Goal: Information Seeking & Learning: Learn about a topic

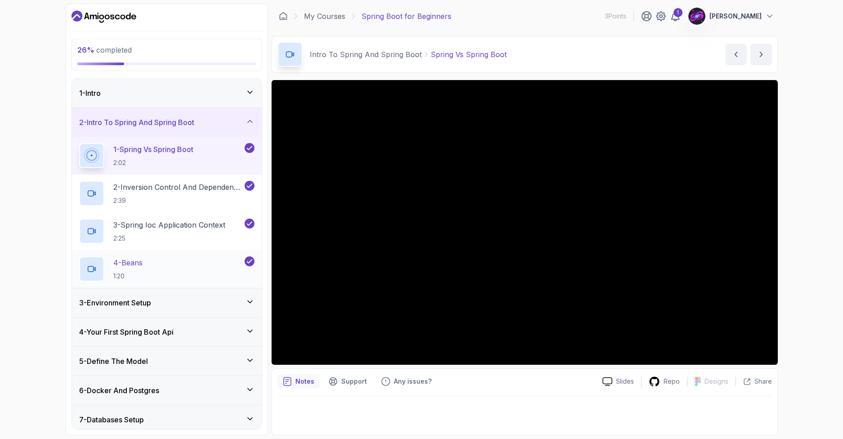
click at [164, 300] on div "3 - Environment Setup" at bounding box center [166, 302] width 175 height 11
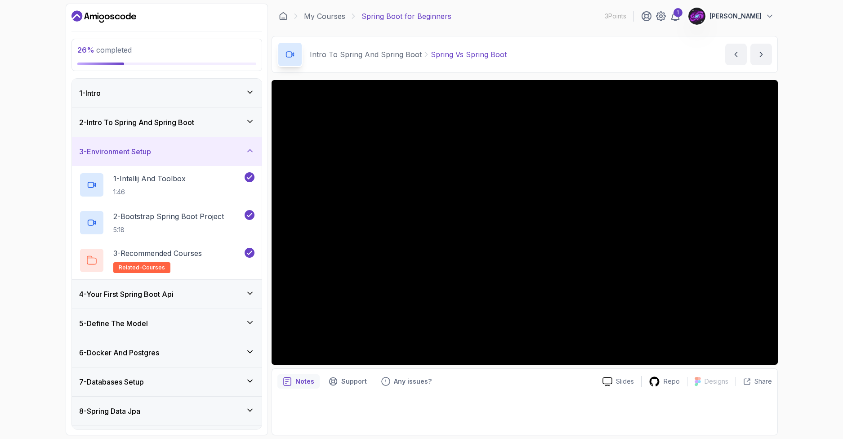
click at [189, 306] on div "4 - Your First Spring Boot Api" at bounding box center [167, 294] width 190 height 29
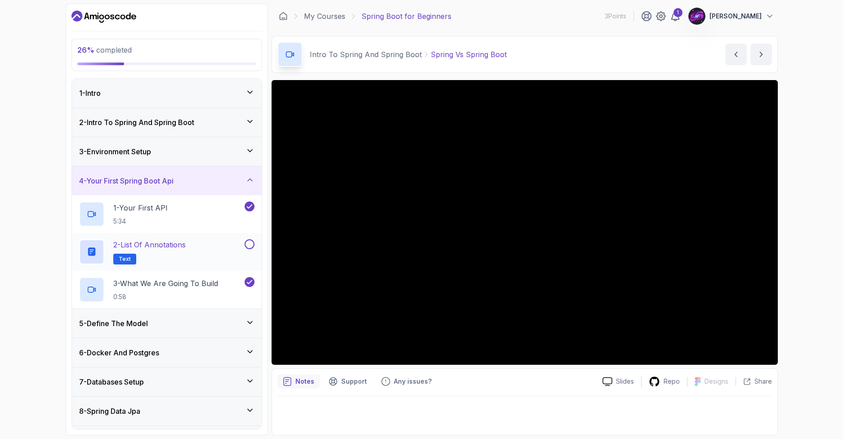
click at [240, 246] on div "2 - List of Annotations Text" at bounding box center [161, 251] width 164 height 25
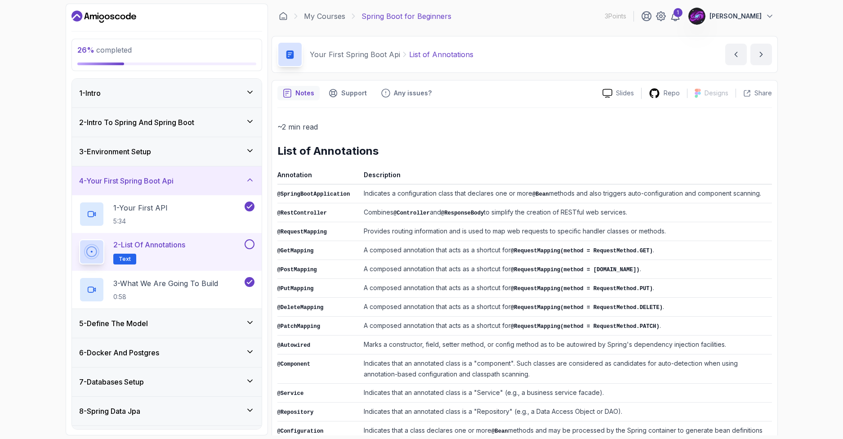
click at [250, 245] on button at bounding box center [250, 244] width 10 height 10
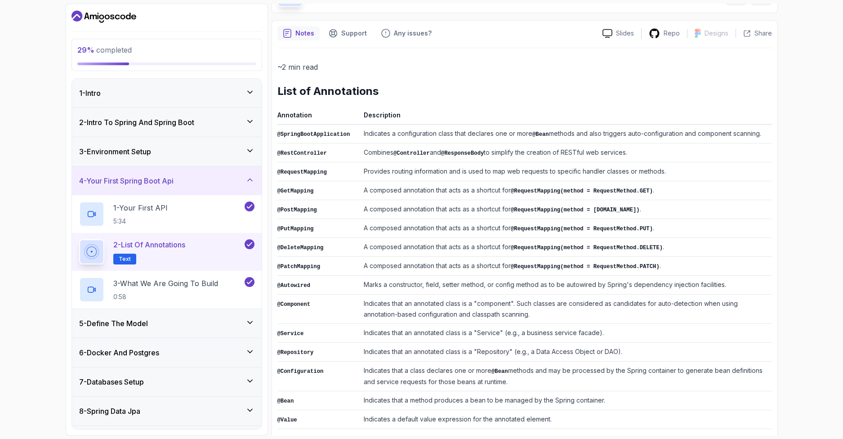
scroll to position [60, 0]
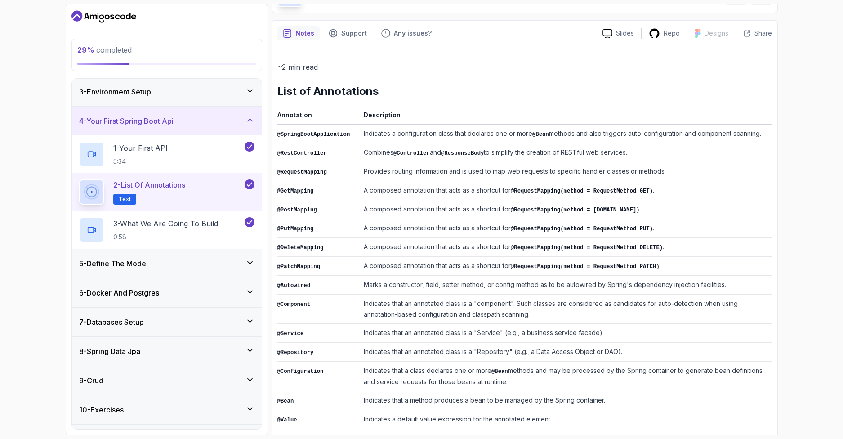
click at [203, 265] on div "5 - Define The Model" at bounding box center [166, 263] width 175 height 11
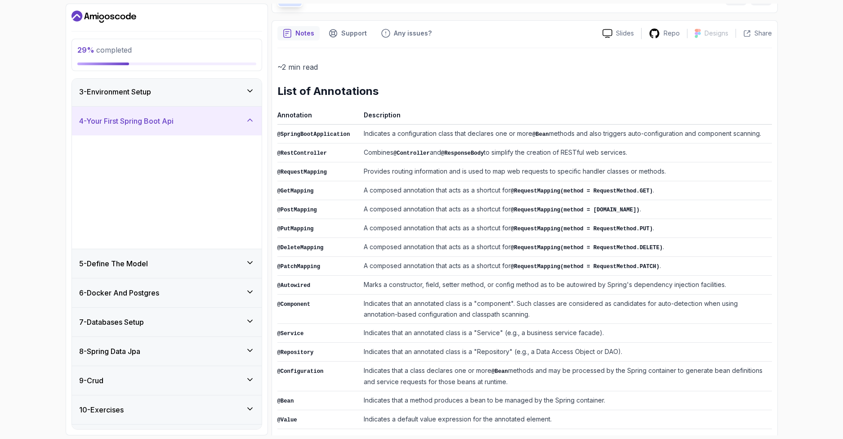
scroll to position [0, 0]
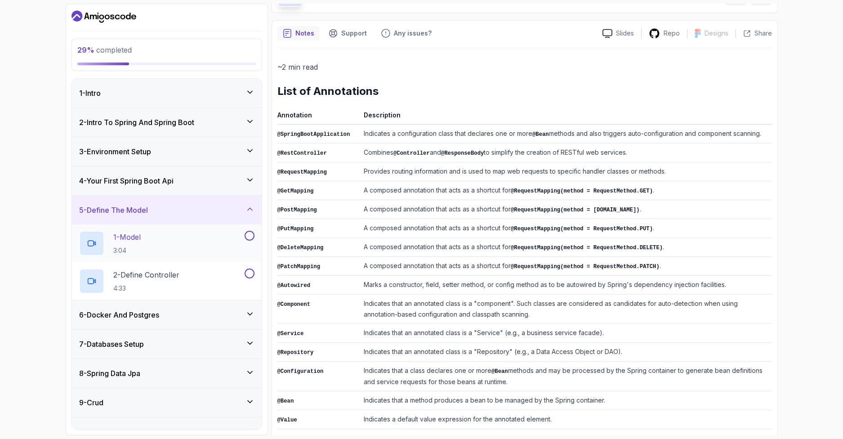
click at [198, 245] on div "1 - Model 3:04" at bounding box center [161, 243] width 164 height 25
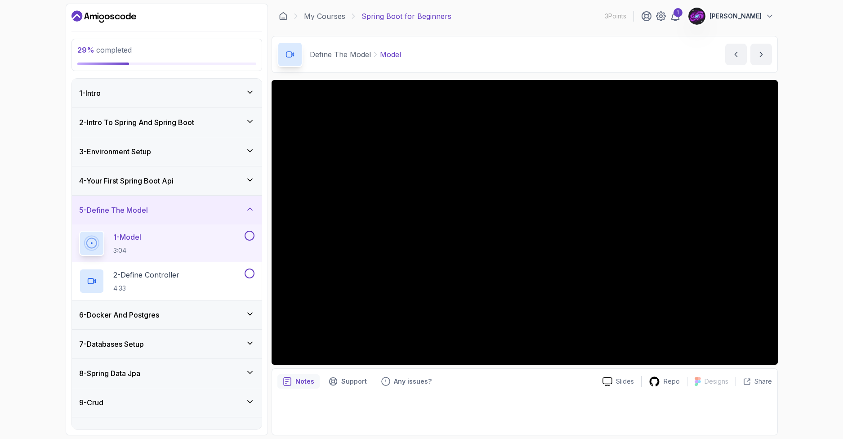
click at [170, 93] on div "1 - Intro" at bounding box center [166, 93] width 175 height 11
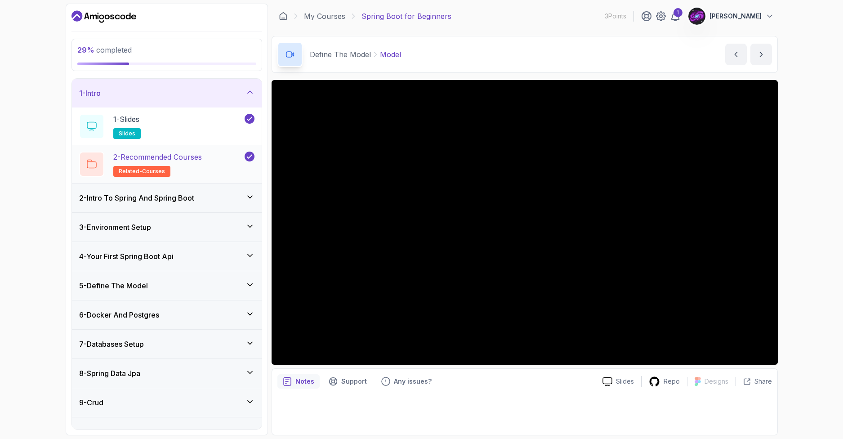
click at [196, 156] on p "2 - Recommended Courses" at bounding box center [157, 157] width 89 height 11
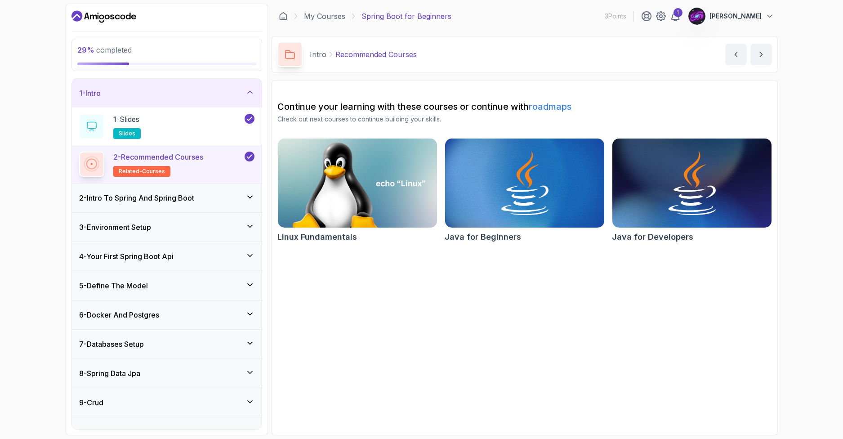
click at [181, 205] on div "2 - Intro To Spring And Spring Boot" at bounding box center [167, 197] width 190 height 29
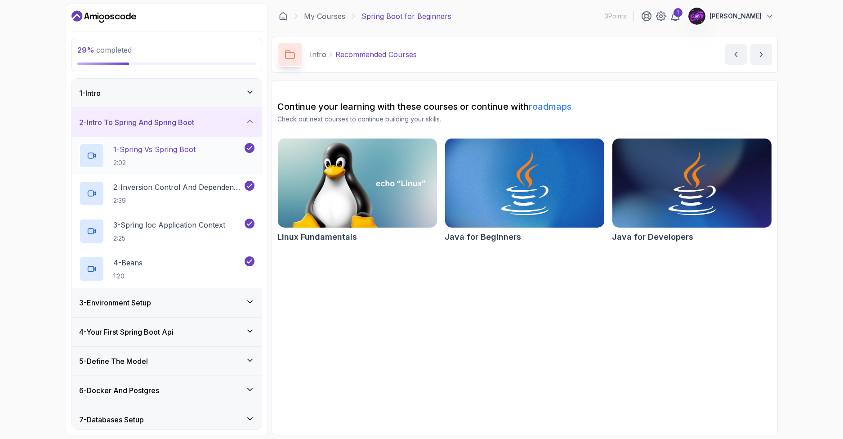
click at [179, 154] on p "1 - Spring Vs Spring Boot" at bounding box center [154, 149] width 82 height 11
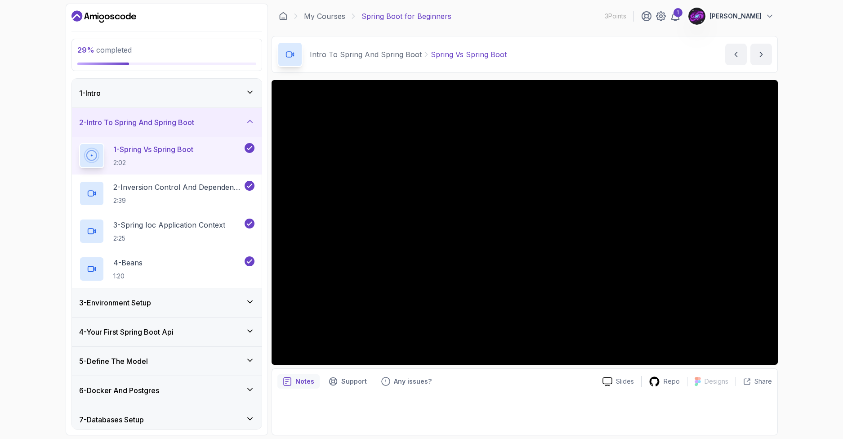
click at [150, 98] on div "1 - Intro" at bounding box center [166, 93] width 175 height 11
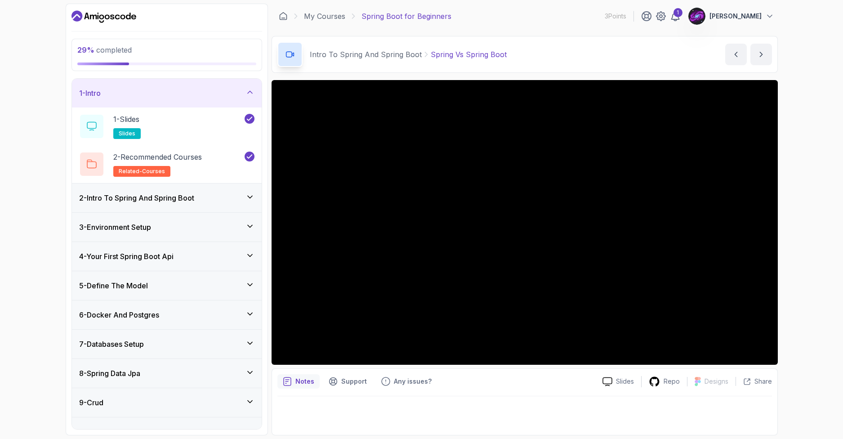
click at [170, 99] on div "1 - Intro" at bounding box center [167, 93] width 190 height 29
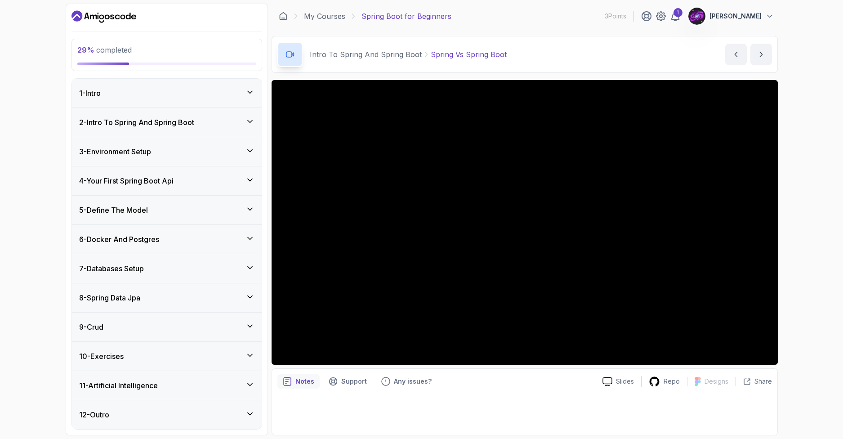
click at [174, 128] on div "2 - Intro To Spring And Spring Boot" at bounding box center [167, 122] width 190 height 29
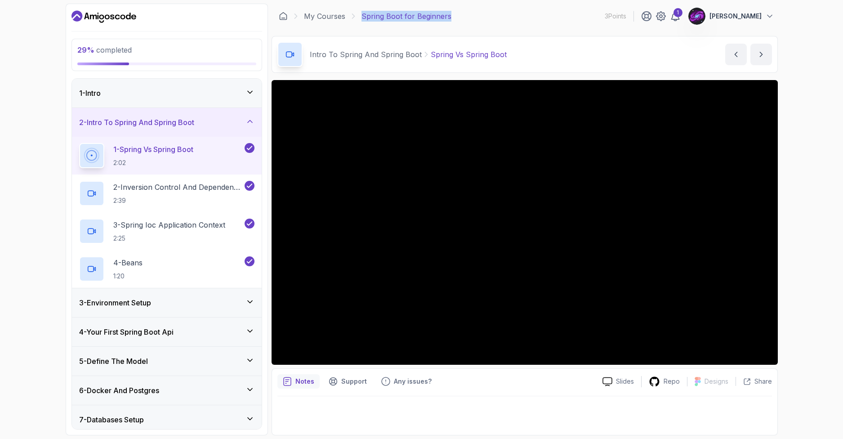
drag, startPoint x: 358, startPoint y: 18, endPoint x: 449, endPoint y: 29, distance: 91.5
click at [454, 18] on div "My Courses Spring Boot for Beginners 3 Points 1 [PERSON_NAME]" at bounding box center [525, 16] width 506 height 25
click at [396, 31] on main "My Courses Spring Boot for Beginners 3 Points 1 [PERSON_NAME] 2 - Intro To Spri…" at bounding box center [525, 220] width 506 height 432
click at [322, 15] on link "My Courses" at bounding box center [324, 16] width 41 height 11
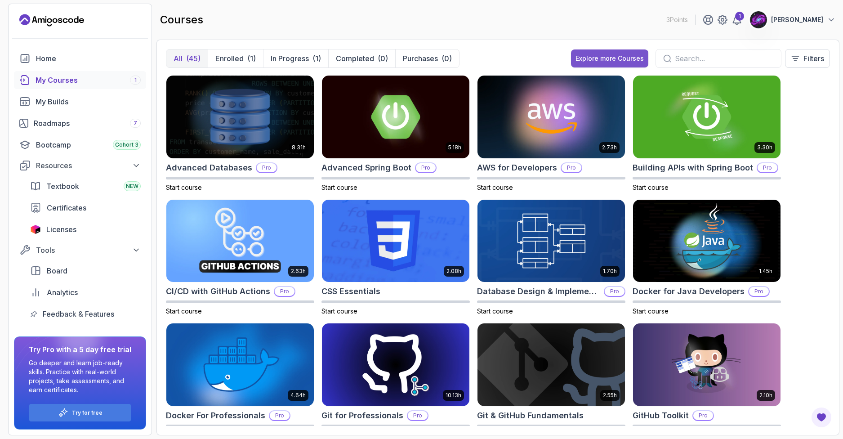
click at [701, 54] on input "text" at bounding box center [724, 58] width 99 height 11
click at [704, 55] on input "text" at bounding box center [724, 58] width 99 height 11
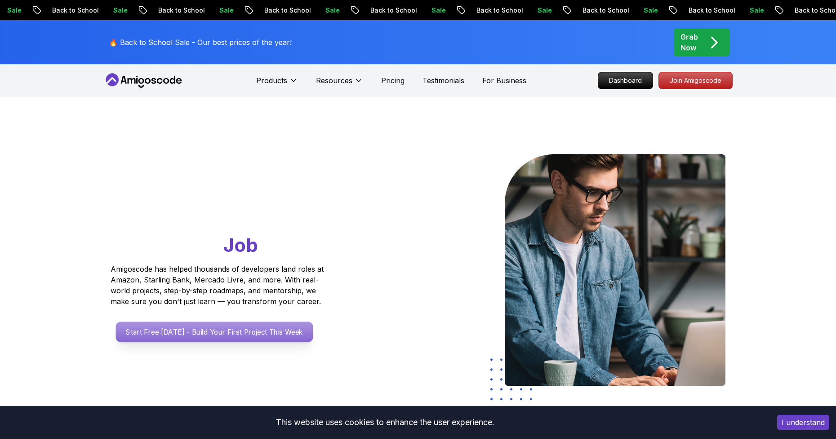
click at [269, 329] on p "Start Free Today - Build Your First Project This Week" at bounding box center [214, 331] width 197 height 21
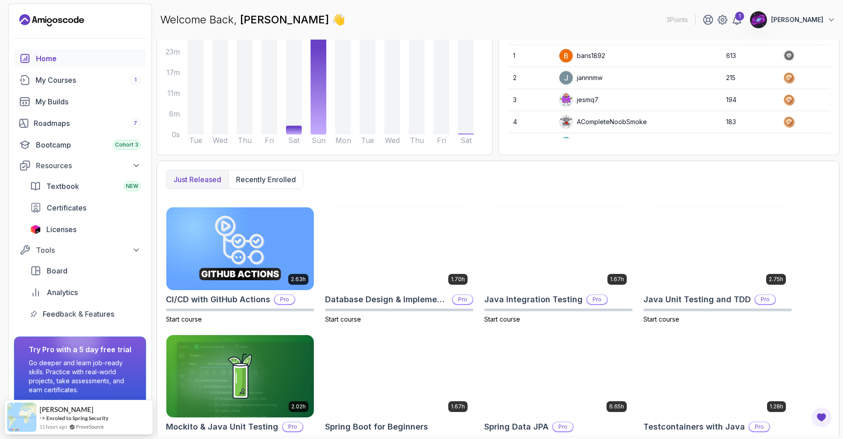
scroll to position [145, 0]
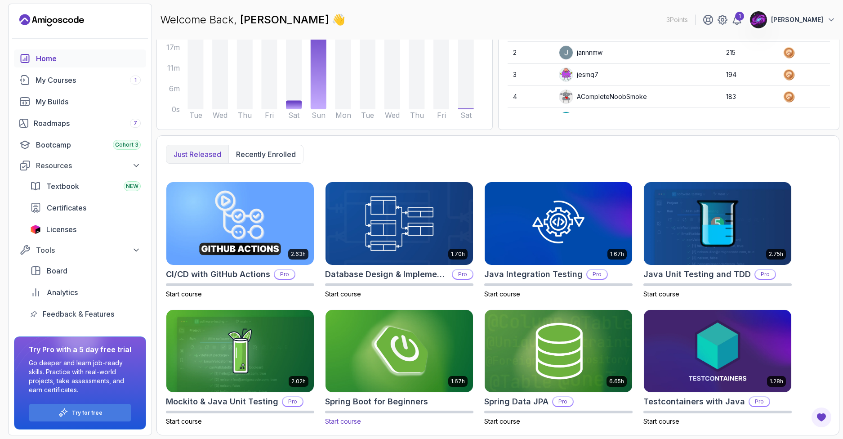
click at [397, 378] on img at bounding box center [399, 351] width 155 height 87
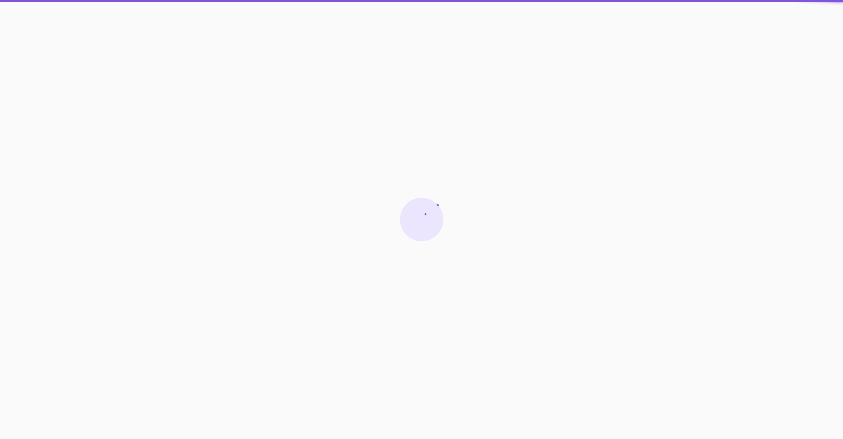
click at [384, 398] on div at bounding box center [421, 219] width 843 height 439
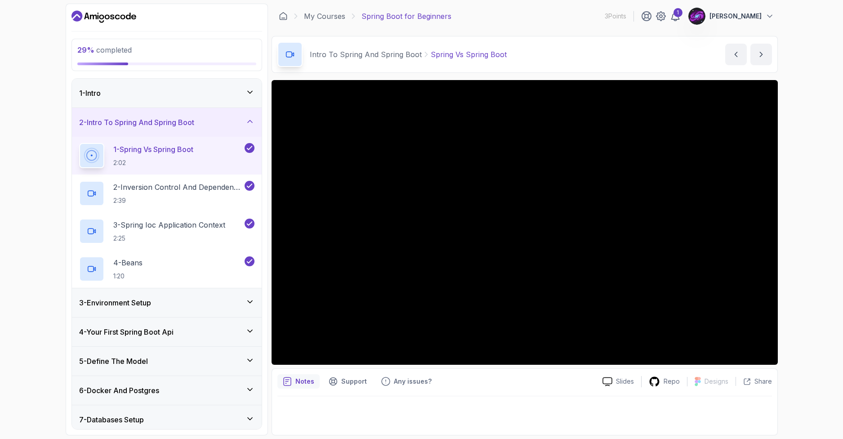
click at [156, 97] on div "1 - Intro" at bounding box center [166, 93] width 175 height 11
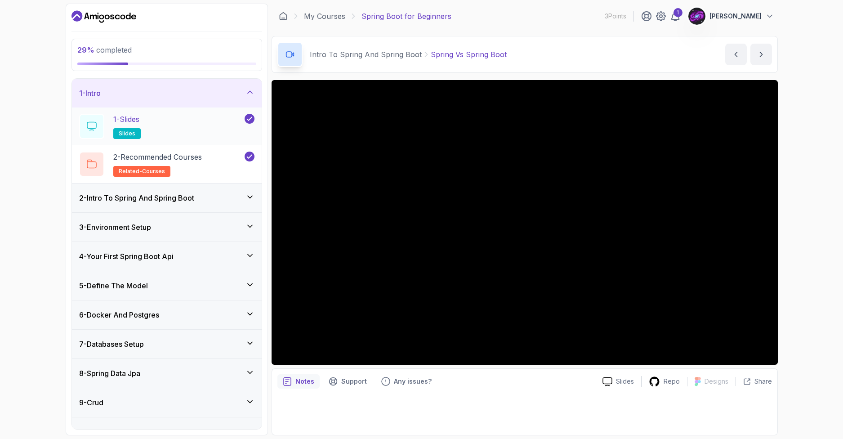
click at [217, 125] on div "1 - Slides slides" at bounding box center [161, 126] width 164 height 25
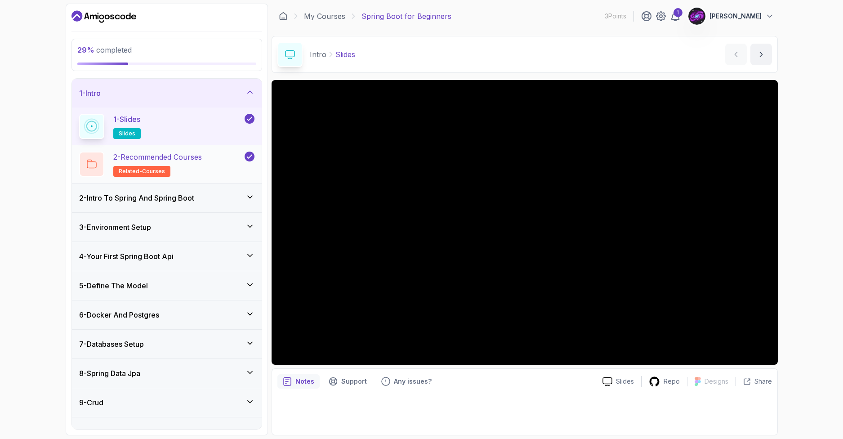
click at [182, 161] on p "2 - Recommended Courses" at bounding box center [157, 157] width 89 height 11
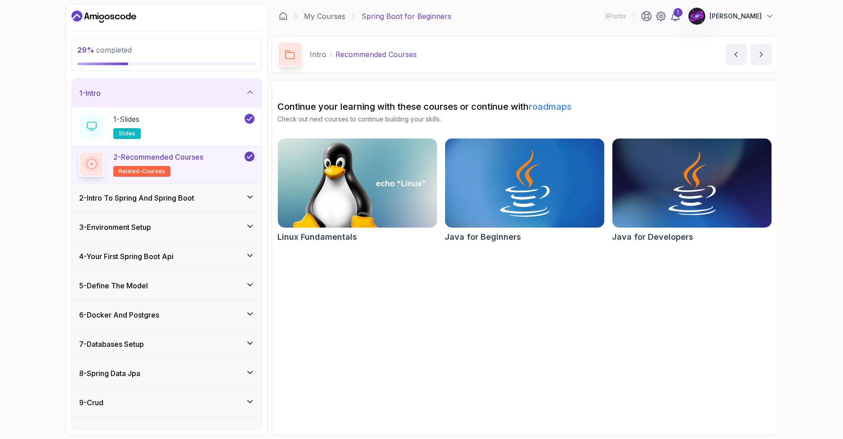
click at [512, 192] on img at bounding box center [524, 183] width 167 height 94
click at [214, 197] on div "2 - Intro To Spring And Spring Boot" at bounding box center [166, 197] width 175 height 11
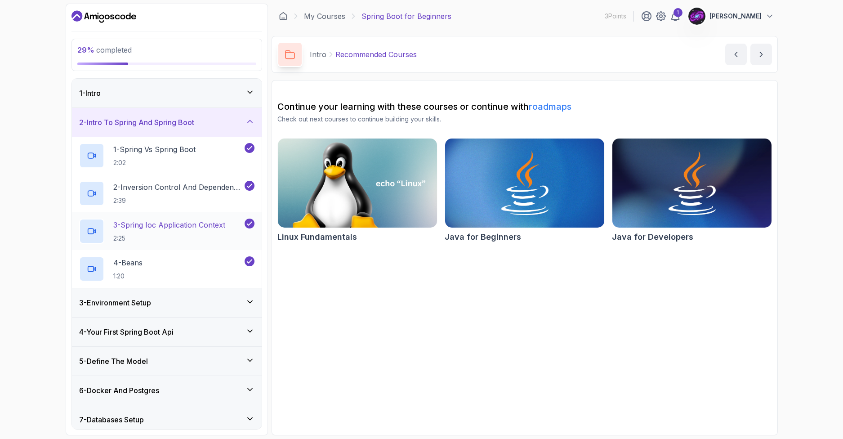
scroll to position [60, 0]
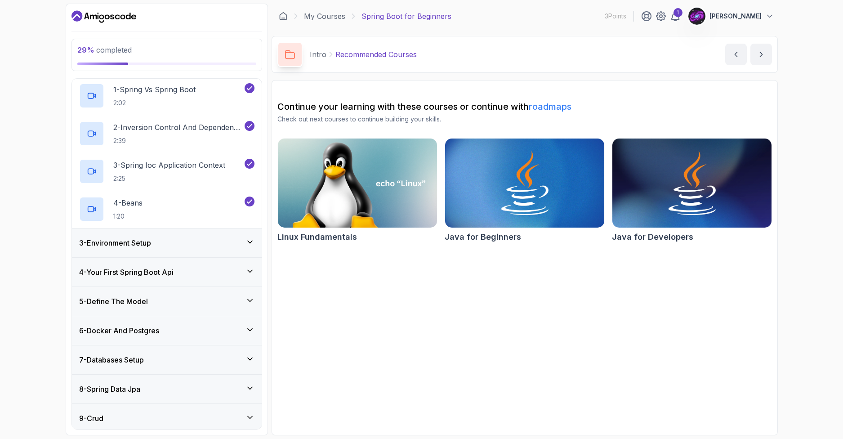
click at [223, 244] on div "3 - Environment Setup" at bounding box center [166, 242] width 175 height 11
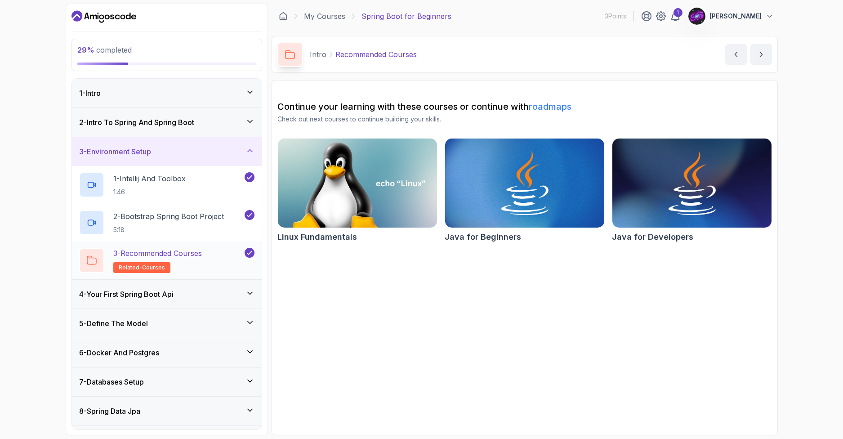
scroll to position [60, 0]
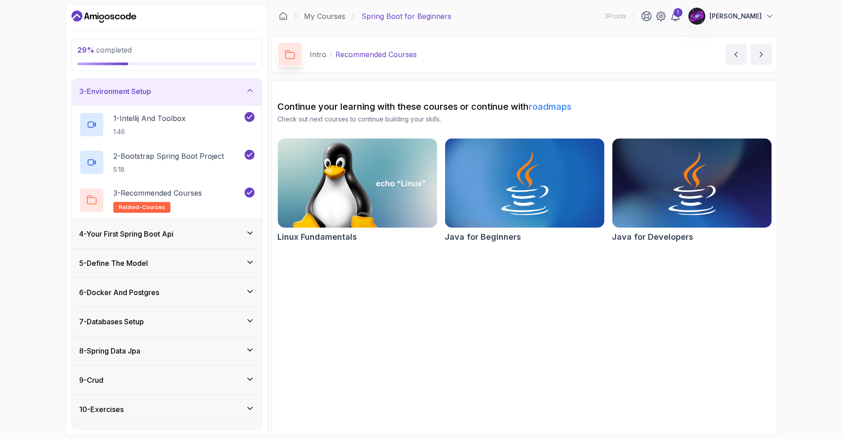
click at [230, 241] on div "4 - Your First Spring Boot Api" at bounding box center [167, 233] width 190 height 29
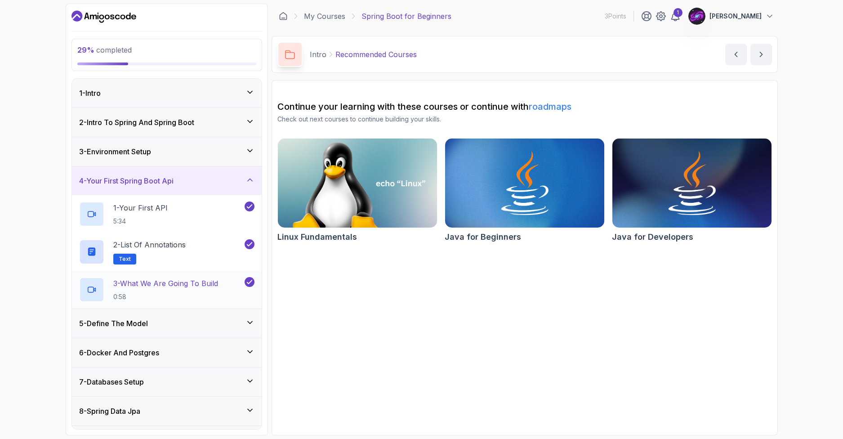
scroll to position [60, 0]
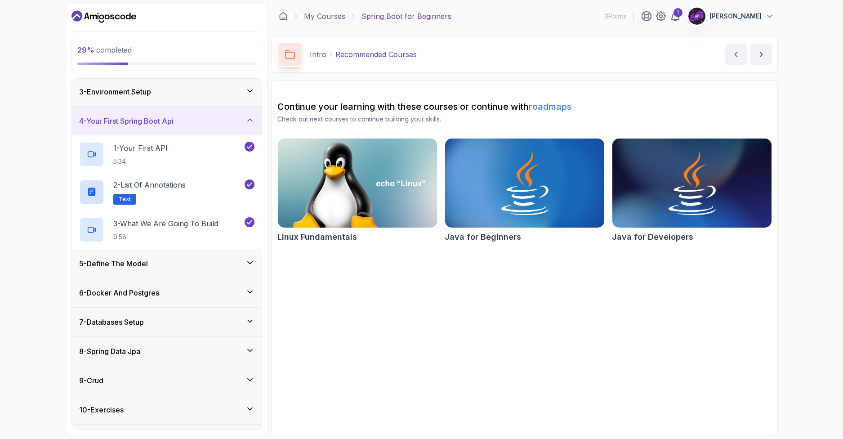
click at [236, 265] on div "5 - Define The Model" at bounding box center [166, 263] width 175 height 11
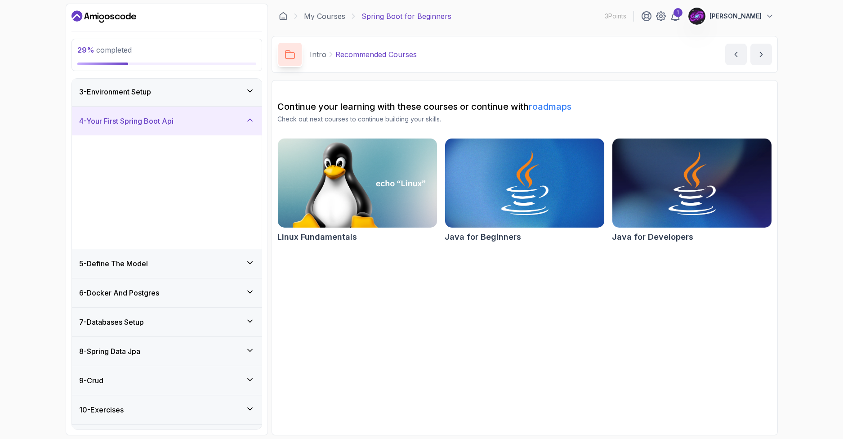
scroll to position [0, 0]
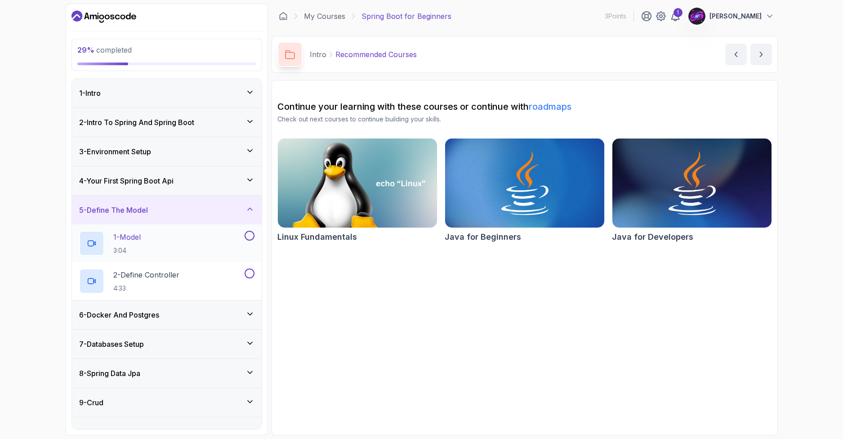
click at [247, 240] on div at bounding box center [249, 236] width 12 height 10
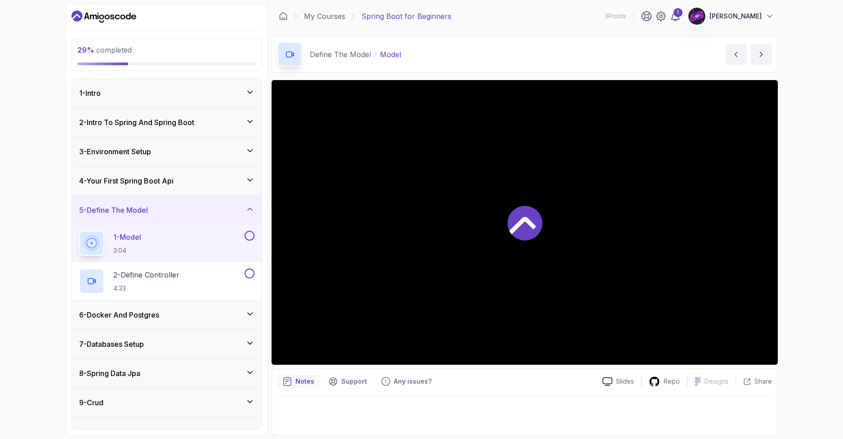
click at [247, 239] on button at bounding box center [250, 236] width 10 height 10
click at [248, 271] on button at bounding box center [250, 273] width 10 height 10
click at [225, 318] on div "6 - Docker And Postgres" at bounding box center [166, 314] width 175 height 11
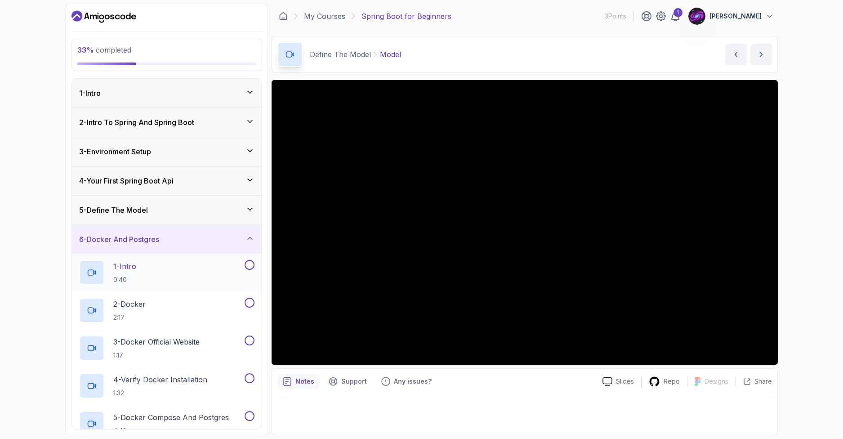
click at [248, 263] on button at bounding box center [250, 265] width 10 height 10
click at [250, 303] on button at bounding box center [250, 303] width 10 height 10
click at [249, 340] on button at bounding box center [250, 340] width 10 height 10
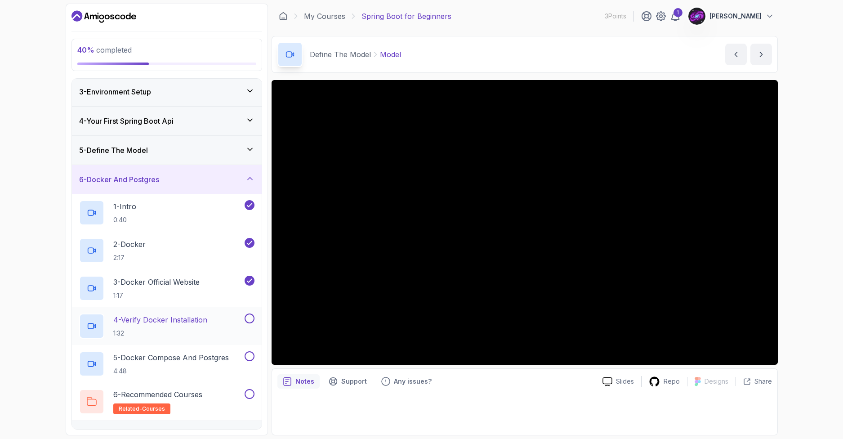
scroll to position [120, 0]
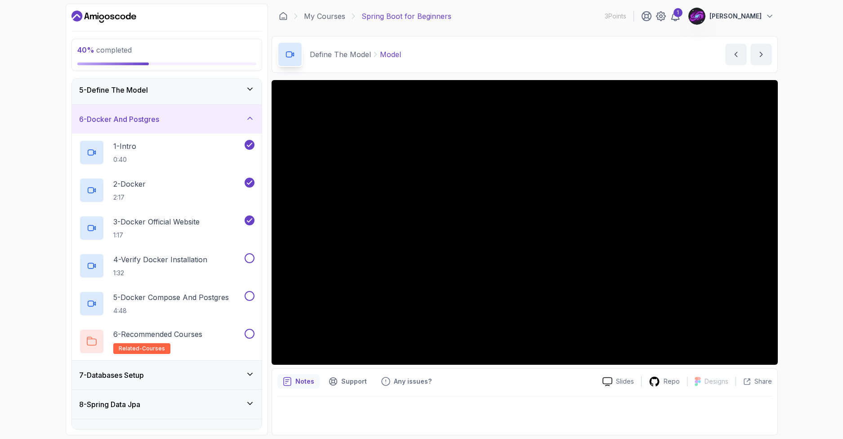
click at [225, 126] on div "6 - Docker And Postgres" at bounding box center [167, 119] width 190 height 29
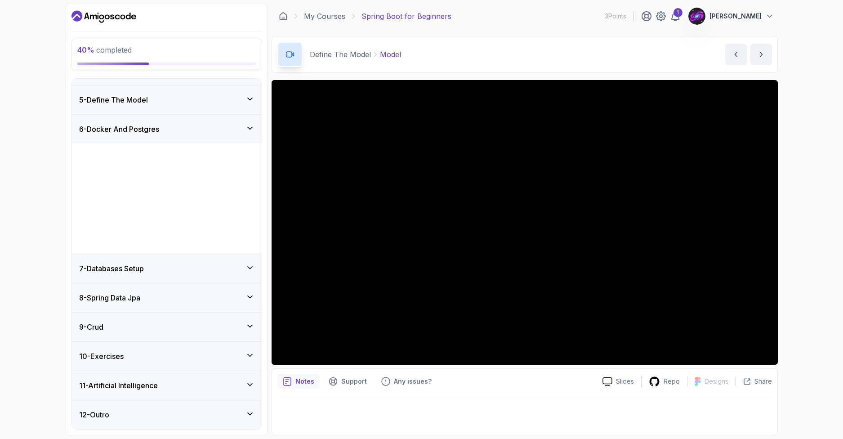
scroll to position [0, 0]
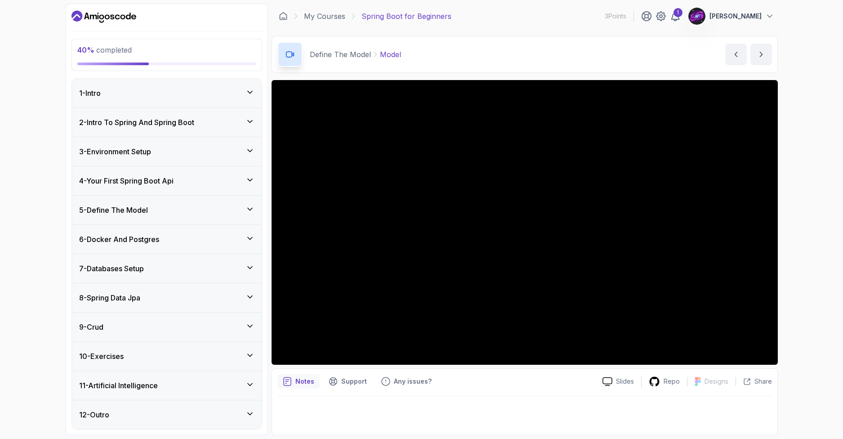
click at [248, 152] on icon at bounding box center [249, 150] width 9 height 9
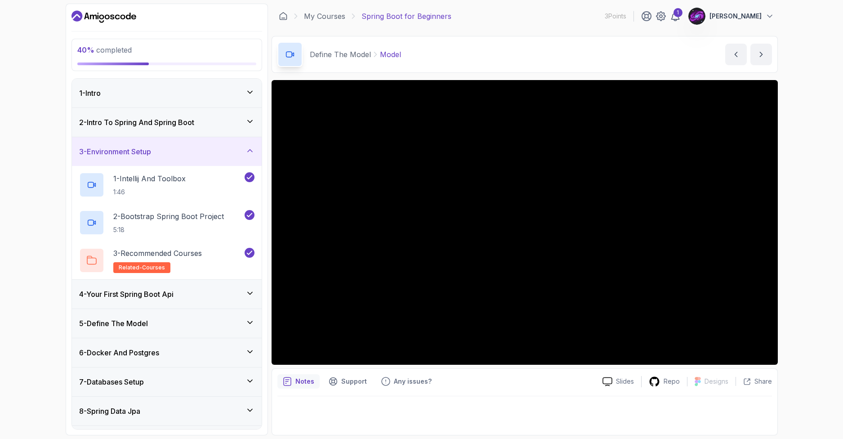
click at [245, 290] on div "4 - Your First Spring Boot Api" at bounding box center [166, 294] width 175 height 11
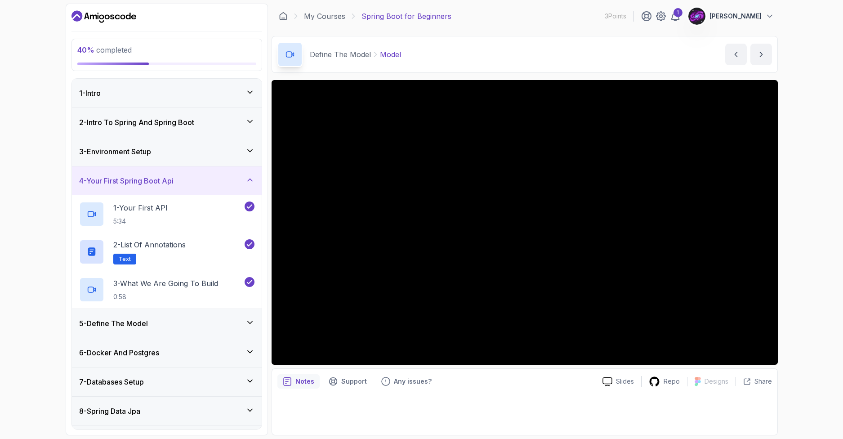
click at [246, 318] on icon at bounding box center [249, 322] width 9 height 9
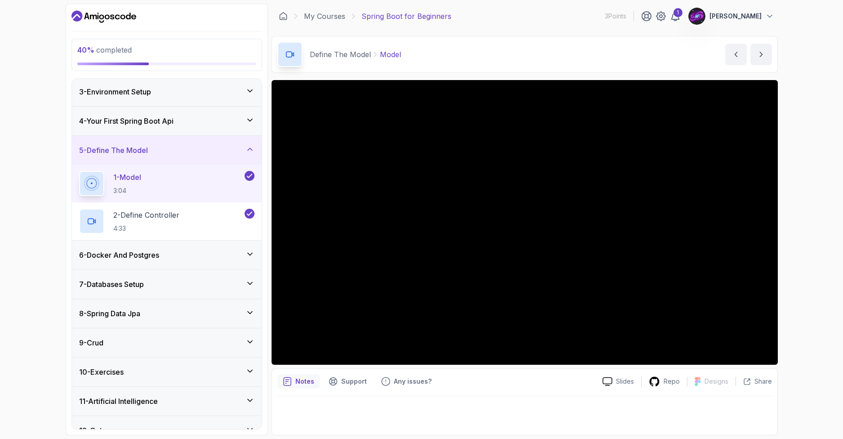
scroll to position [76, 0]
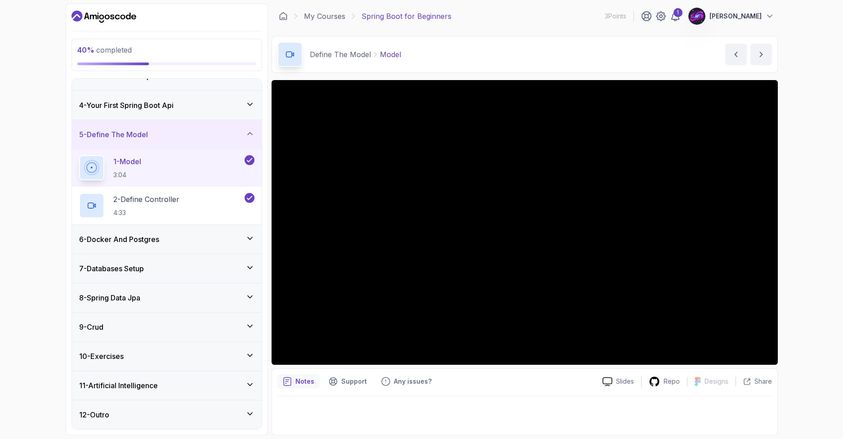
click at [249, 225] on div "6 - Docker And Postgres" at bounding box center [167, 239] width 190 height 29
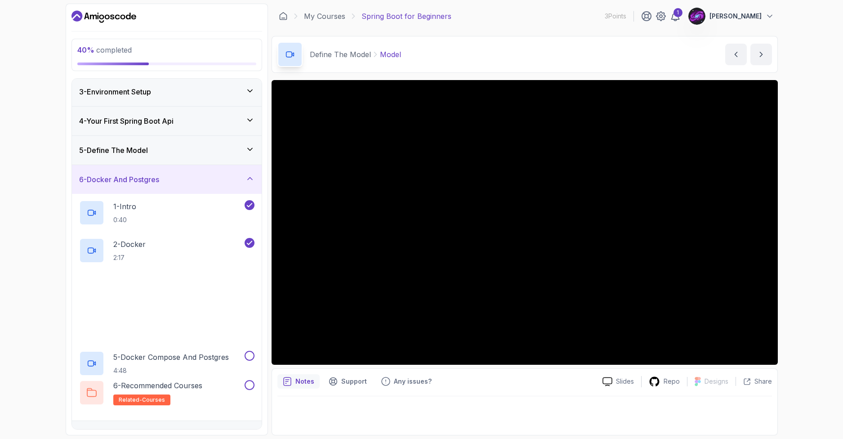
scroll to position [120, 0]
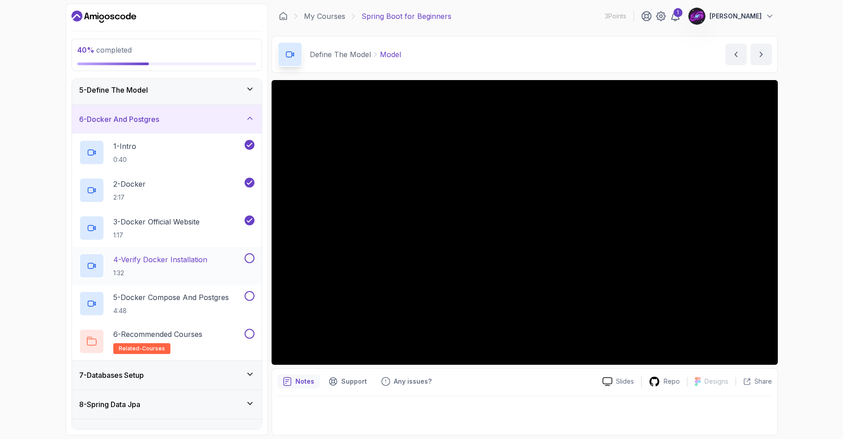
click at [249, 258] on button at bounding box center [250, 258] width 10 height 10
click at [249, 298] on button at bounding box center [250, 296] width 10 height 10
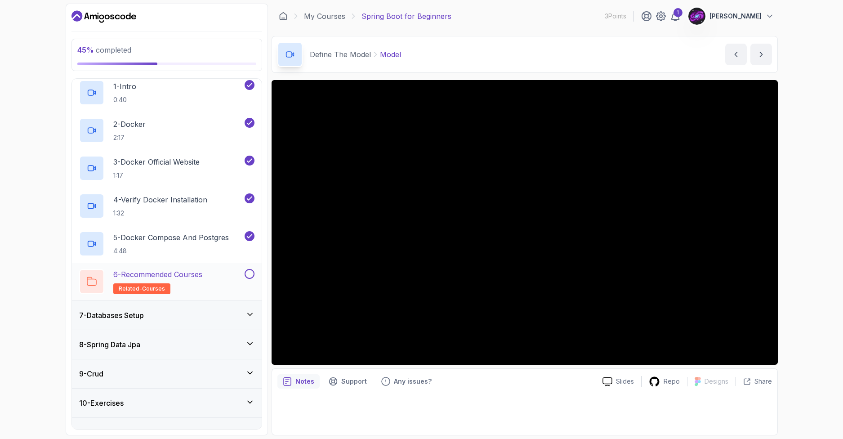
click at [249, 277] on button at bounding box center [250, 274] width 10 height 10
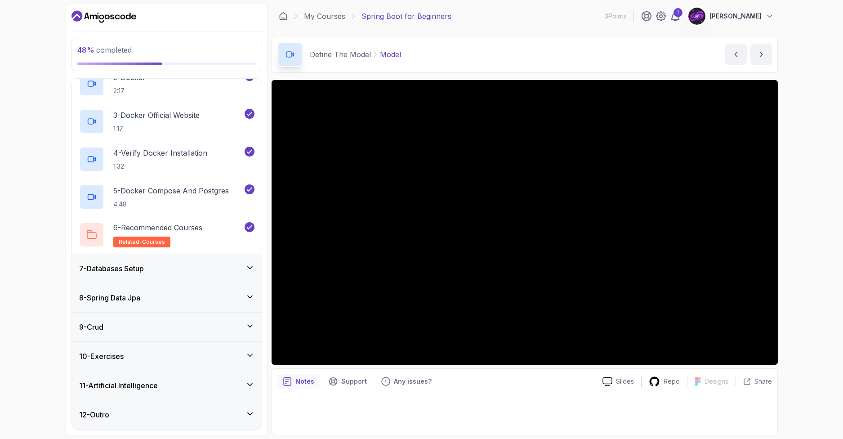
click at [243, 275] on div "7 - Databases Setup" at bounding box center [167, 268] width 190 height 29
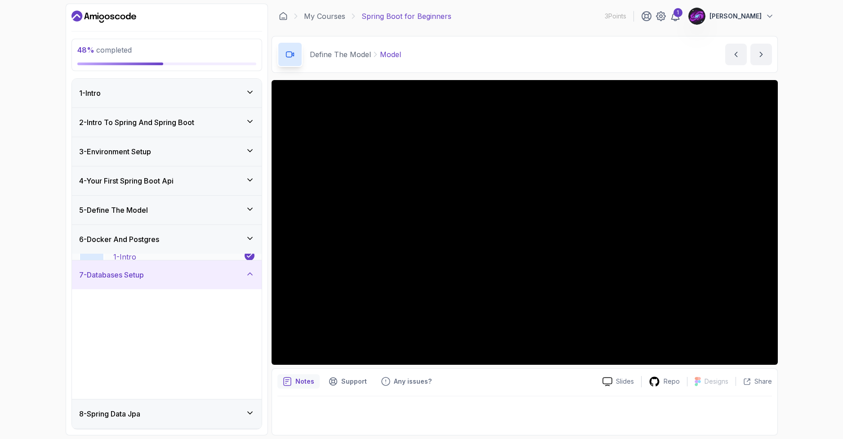
scroll to position [60, 0]
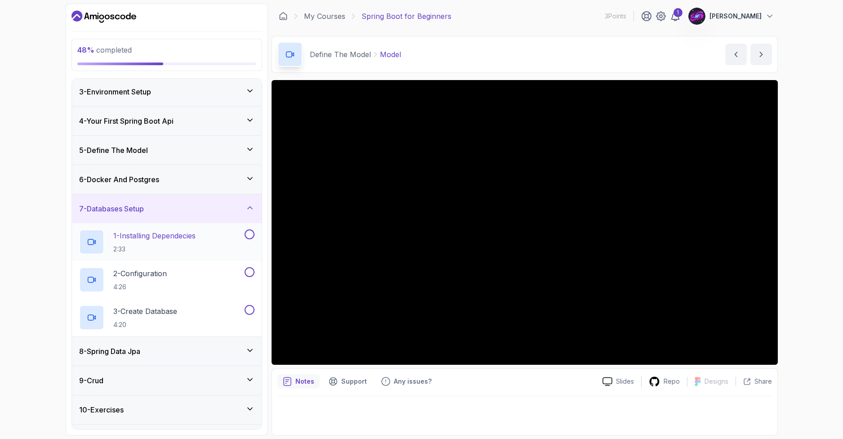
click at [254, 239] on div at bounding box center [249, 234] width 12 height 10
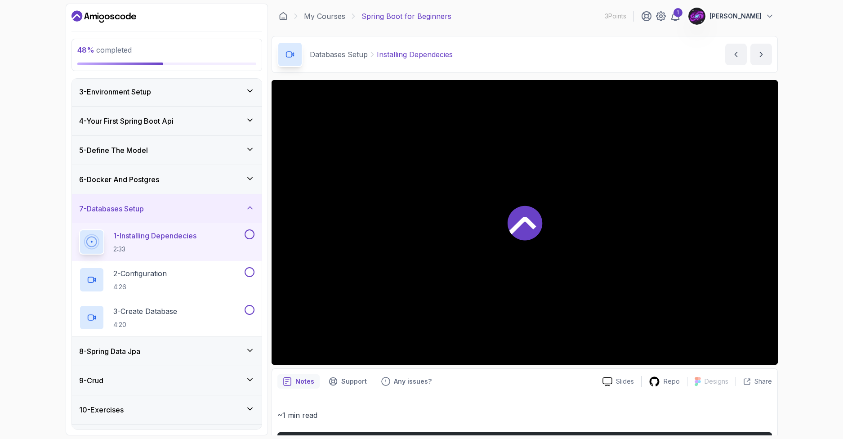
click at [248, 237] on button at bounding box center [250, 234] width 10 height 10
click at [250, 272] on button at bounding box center [250, 272] width 10 height 10
click at [250, 310] on button at bounding box center [250, 310] width 10 height 10
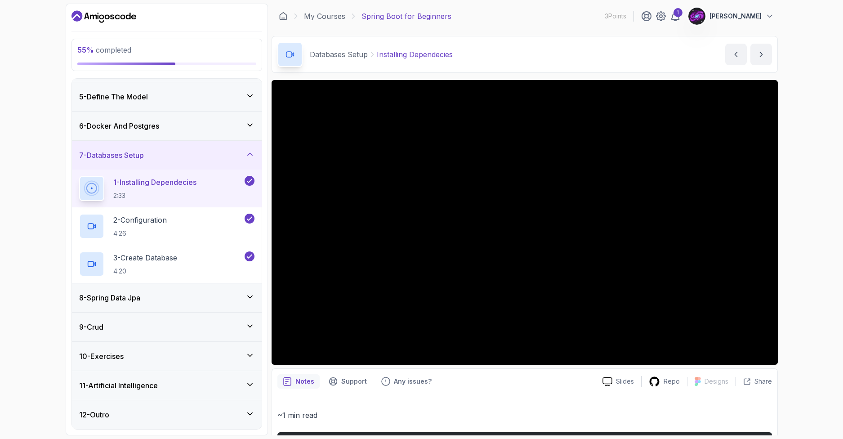
click at [239, 299] on div "8 - Spring Data Jpa" at bounding box center [166, 297] width 175 height 11
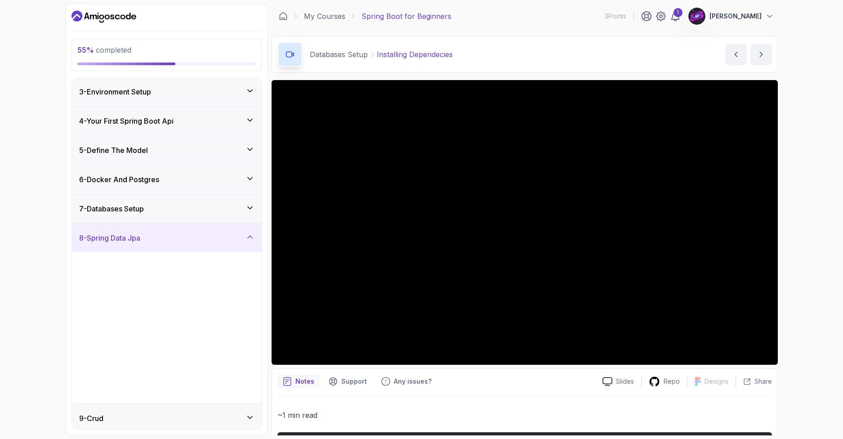
scroll to position [120, 0]
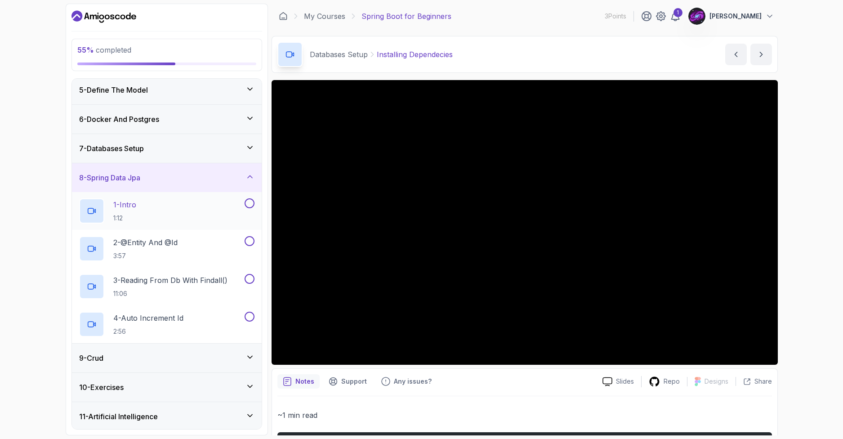
click at [249, 202] on button at bounding box center [250, 203] width 10 height 10
click at [247, 239] on button at bounding box center [250, 241] width 10 height 10
click at [248, 281] on button at bounding box center [250, 279] width 10 height 10
click at [249, 318] on button at bounding box center [250, 317] width 10 height 10
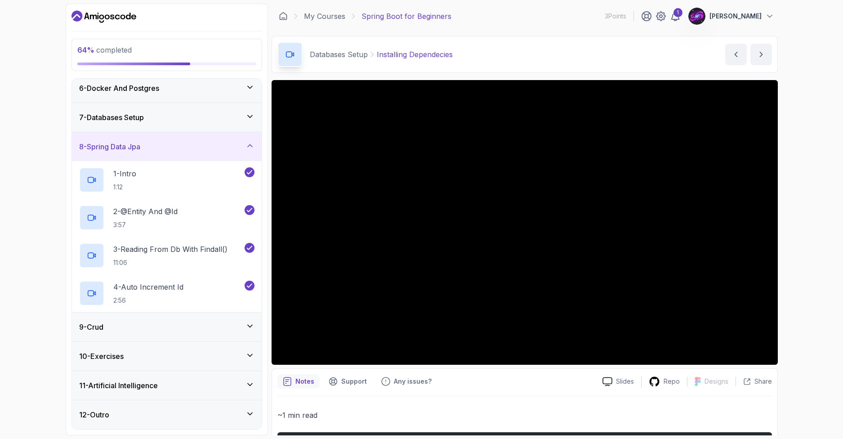
click at [232, 328] on div "9 - Crud" at bounding box center [166, 326] width 175 height 11
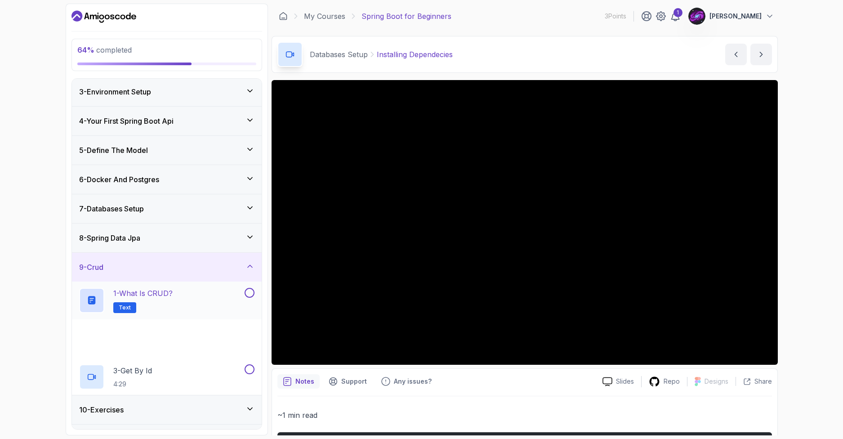
scroll to position [113, 0]
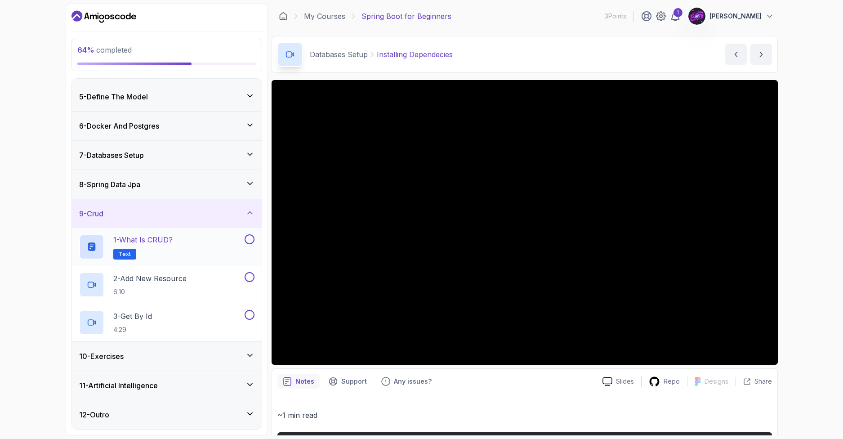
click at [249, 238] on button at bounding box center [250, 239] width 10 height 10
click at [244, 277] on div at bounding box center [249, 277] width 12 height 10
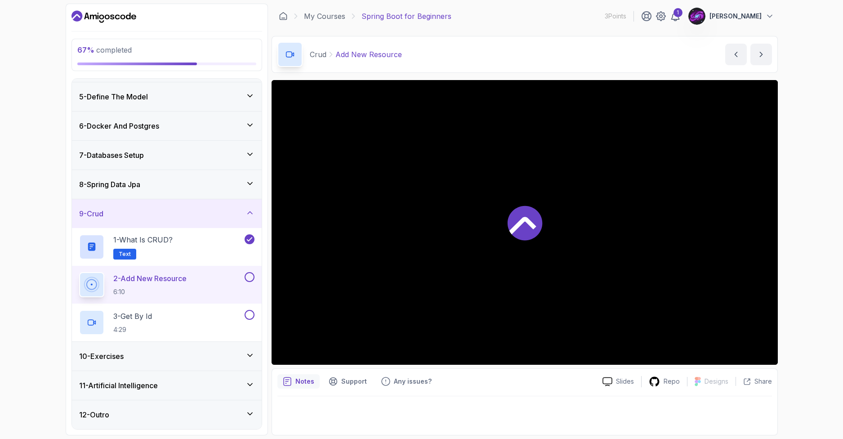
click at [250, 283] on button "2 - Add New Resource 6:10" at bounding box center [166, 284] width 175 height 25
click at [248, 279] on button at bounding box center [250, 277] width 10 height 10
click at [249, 317] on button at bounding box center [250, 315] width 10 height 10
drag, startPoint x: 221, startPoint y: 353, endPoint x: 219, endPoint y: 344, distance: 10.1
click at [222, 353] on div "10 - Exercises" at bounding box center [166, 356] width 175 height 11
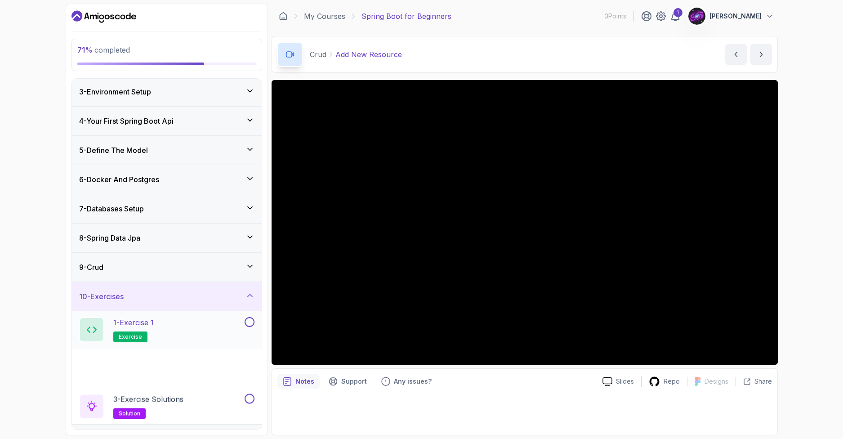
scroll to position [113, 0]
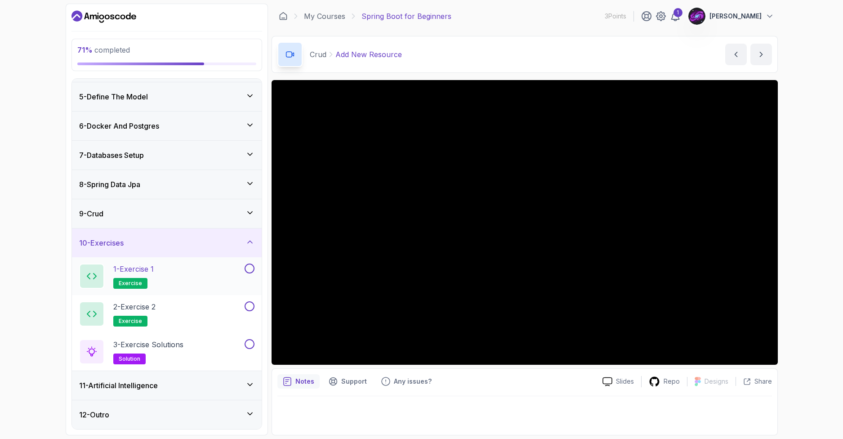
click at [248, 268] on button at bounding box center [250, 268] width 10 height 10
click at [250, 311] on button "2 - Exercise 2 exercise" at bounding box center [166, 313] width 175 height 25
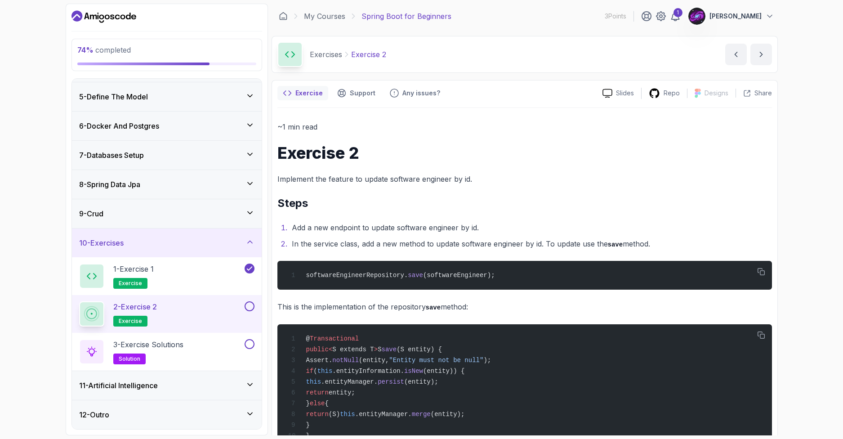
click at [249, 308] on button at bounding box center [250, 306] width 10 height 10
click at [250, 345] on button at bounding box center [250, 344] width 10 height 10
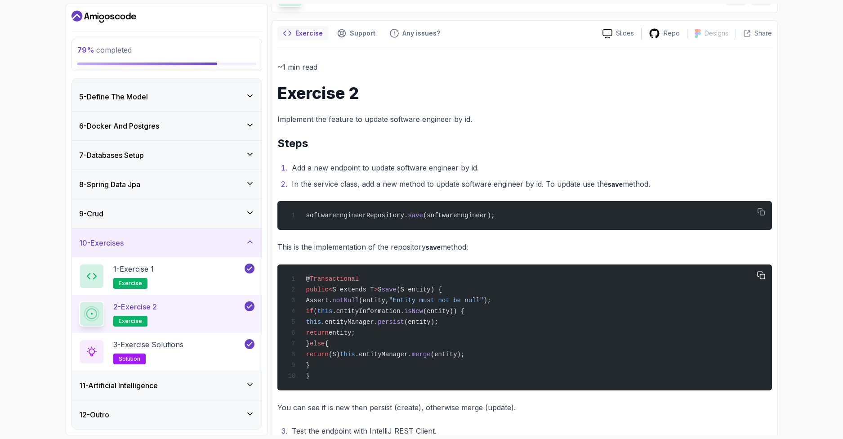
scroll to position [120, 0]
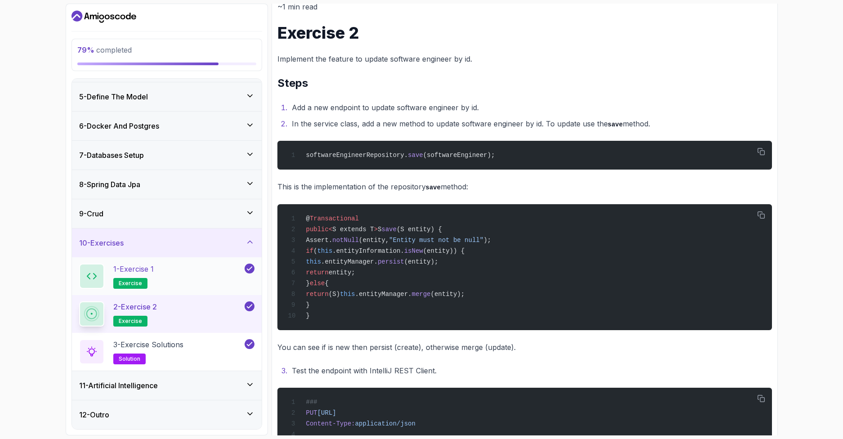
click at [238, 381] on div "11 - Artificial Intelligence" at bounding box center [166, 385] width 175 height 11
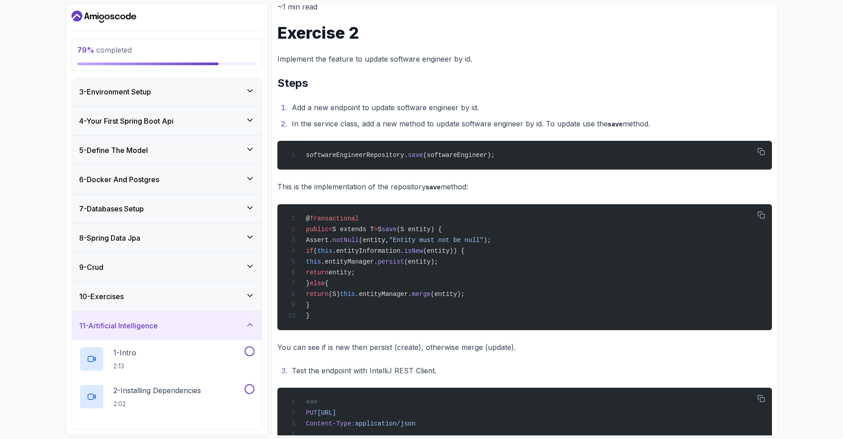
scroll to position [180, 0]
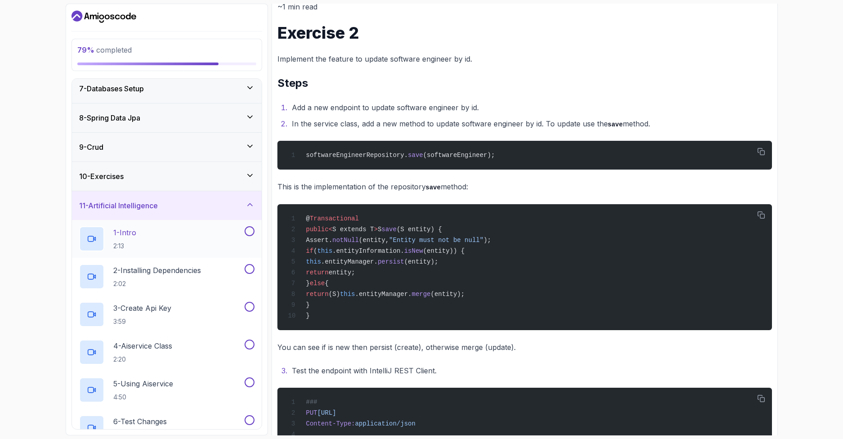
click at [251, 234] on button at bounding box center [250, 231] width 10 height 10
click at [250, 267] on button at bounding box center [250, 269] width 10 height 10
click at [250, 312] on button "3 - Create Api Key 3:59" at bounding box center [166, 314] width 175 height 25
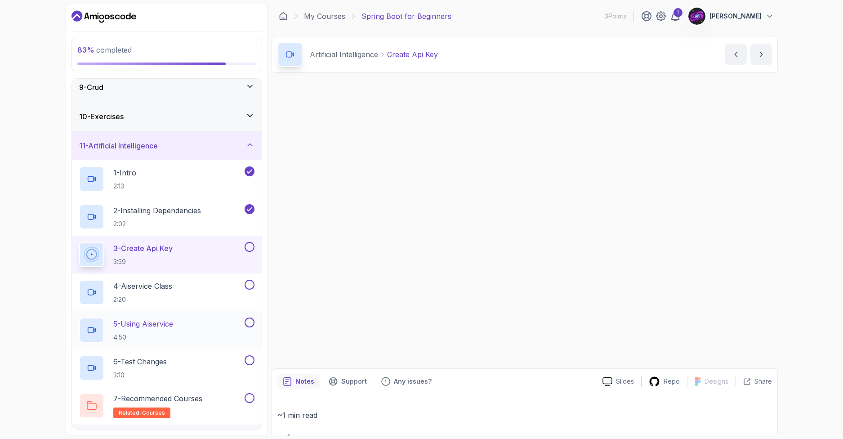
scroll to position [264, 0]
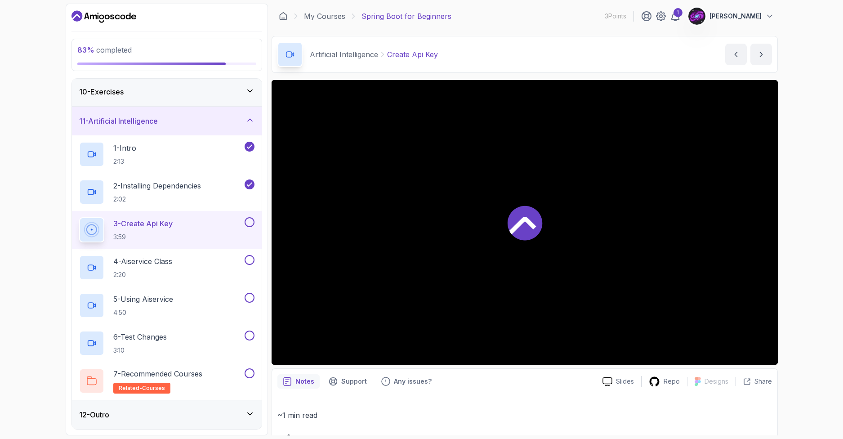
click at [247, 227] on button at bounding box center [250, 222] width 10 height 10
click at [251, 263] on button at bounding box center [250, 260] width 10 height 10
click at [251, 298] on button at bounding box center [250, 298] width 10 height 10
click at [251, 331] on button at bounding box center [250, 335] width 10 height 10
click at [248, 375] on button at bounding box center [250, 373] width 10 height 10
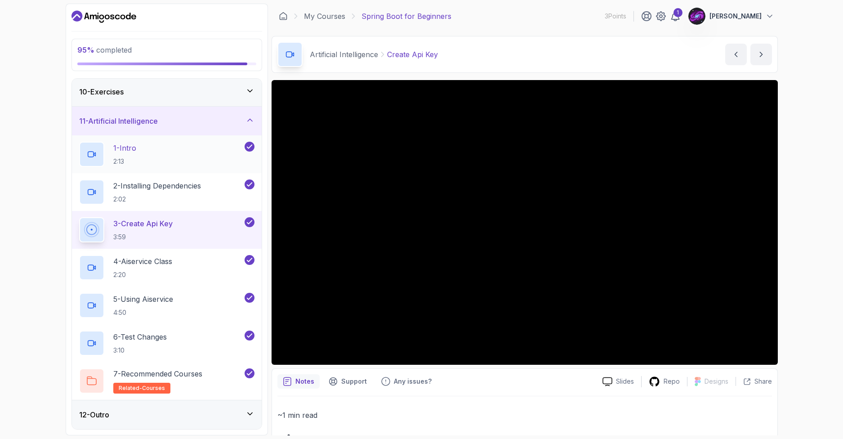
click at [244, 419] on div "12 - Outro" at bounding box center [166, 414] width 175 height 11
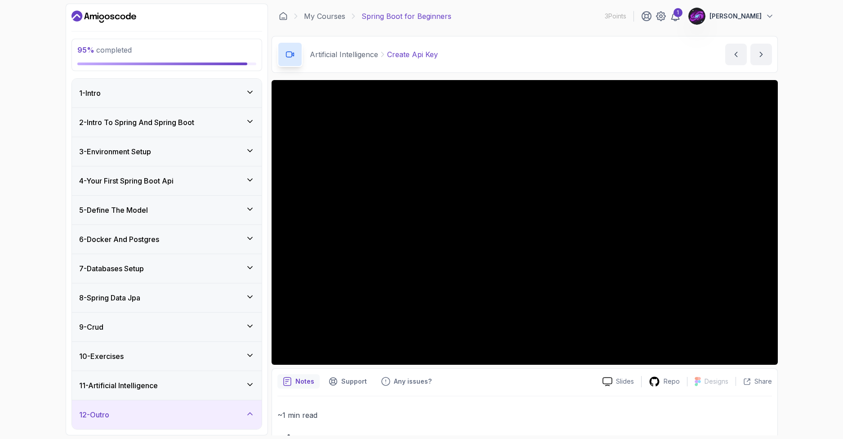
scroll to position [76, 0]
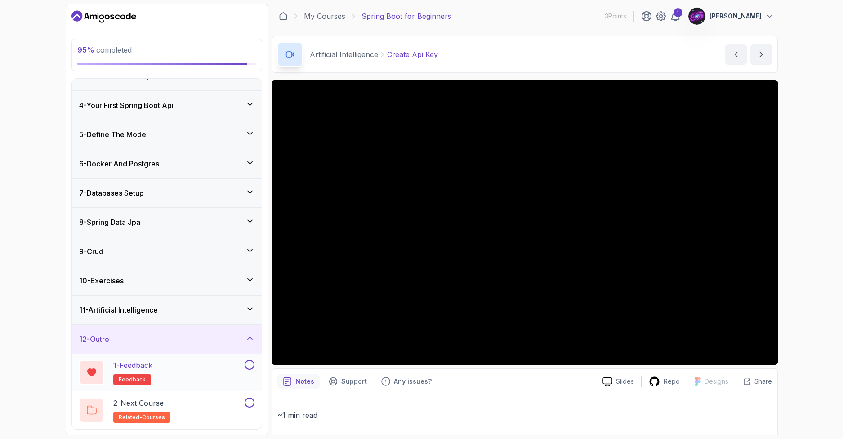
click at [246, 367] on button at bounding box center [250, 365] width 10 height 10
click at [252, 407] on button "2 - Next Course related-courses" at bounding box center [166, 409] width 175 height 25
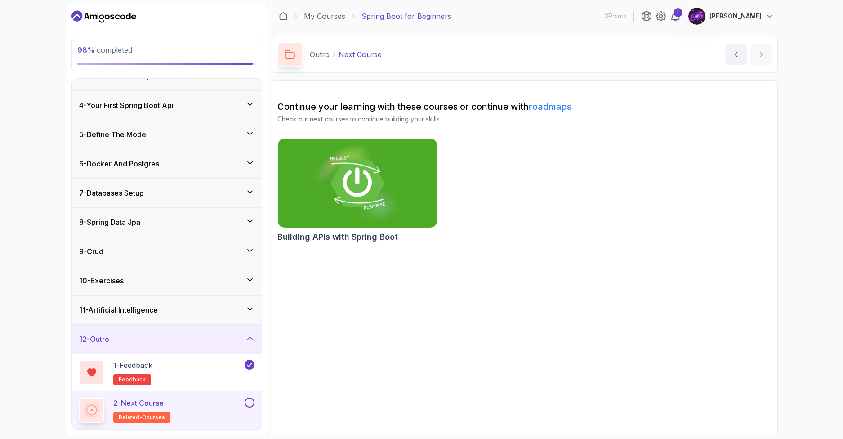
click at [252, 403] on button at bounding box center [250, 402] width 10 height 10
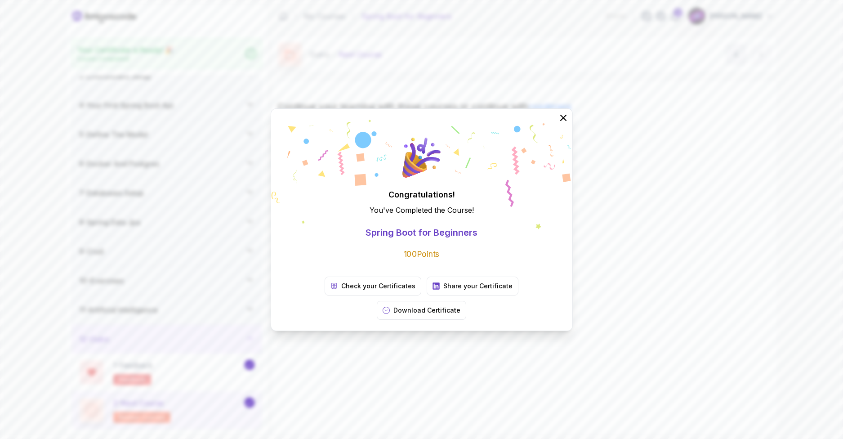
scroll to position [73, 0]
click at [460, 306] on p "Download Certificate" at bounding box center [426, 310] width 67 height 9
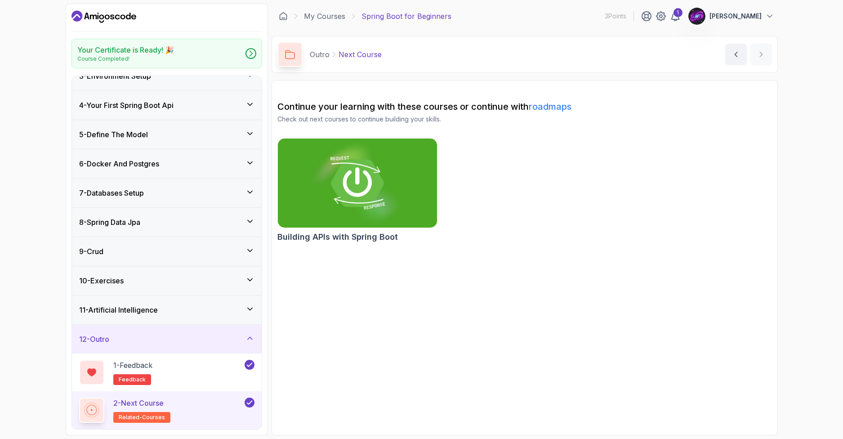
click at [723, 22] on button "[PERSON_NAME]" at bounding box center [731, 16] width 86 height 18
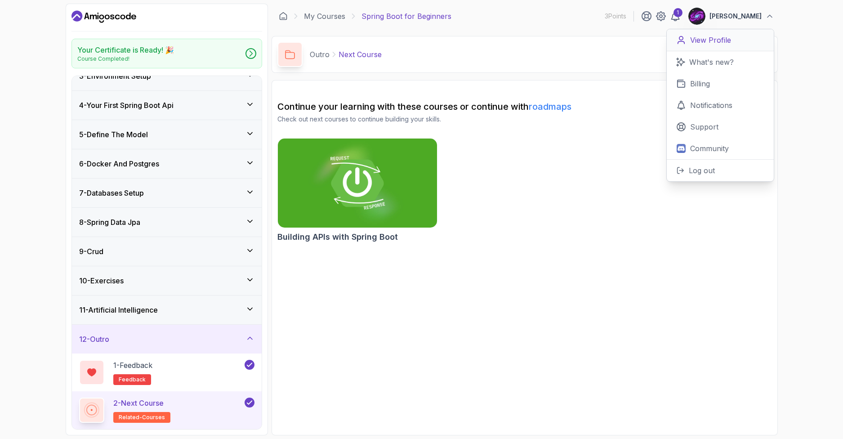
click at [723, 35] on p "View Profile" at bounding box center [710, 40] width 41 height 11
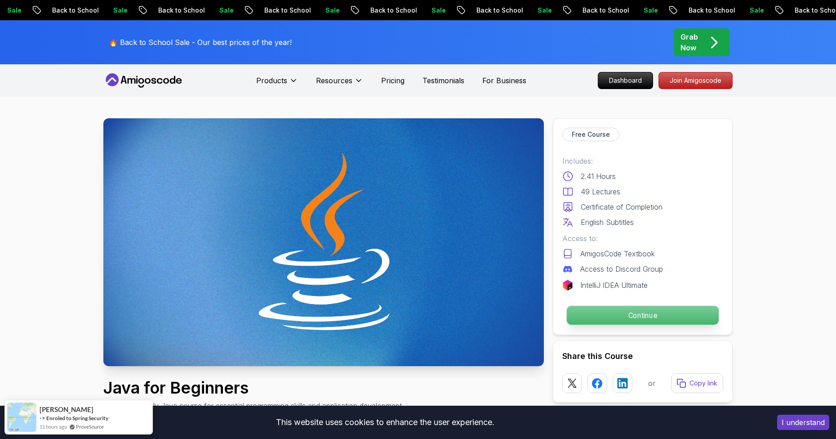
click at [601, 313] on p "Continue" at bounding box center [643, 315] width 152 height 19
